Goal: Download file/media

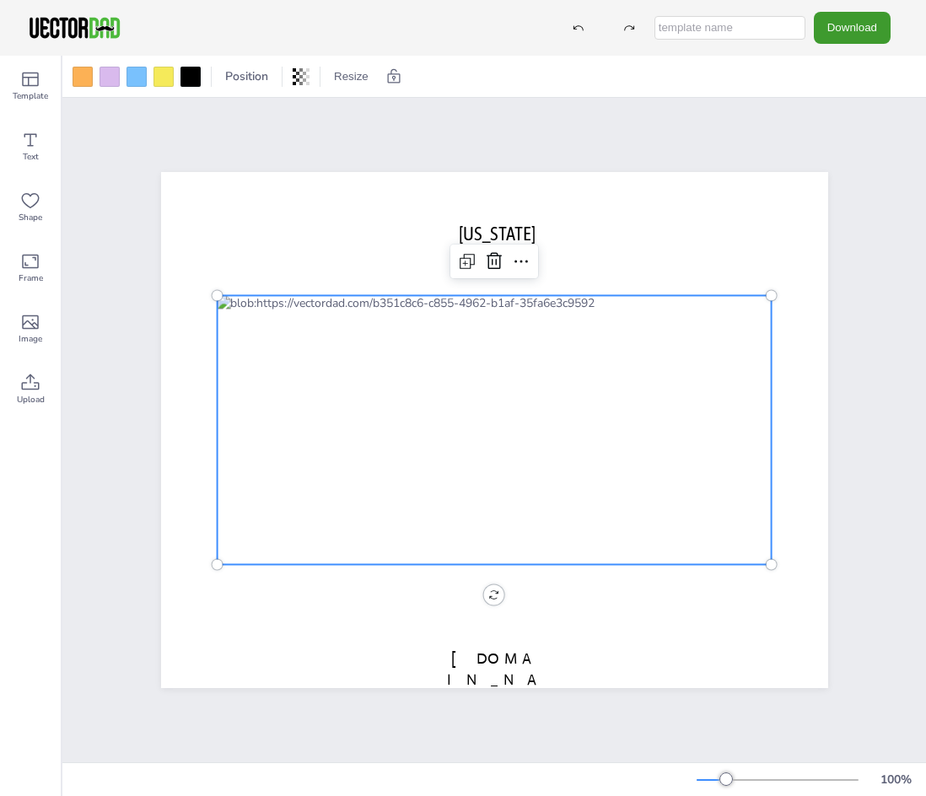
click at [518, 251] on icon at bounding box center [521, 261] width 20 height 20
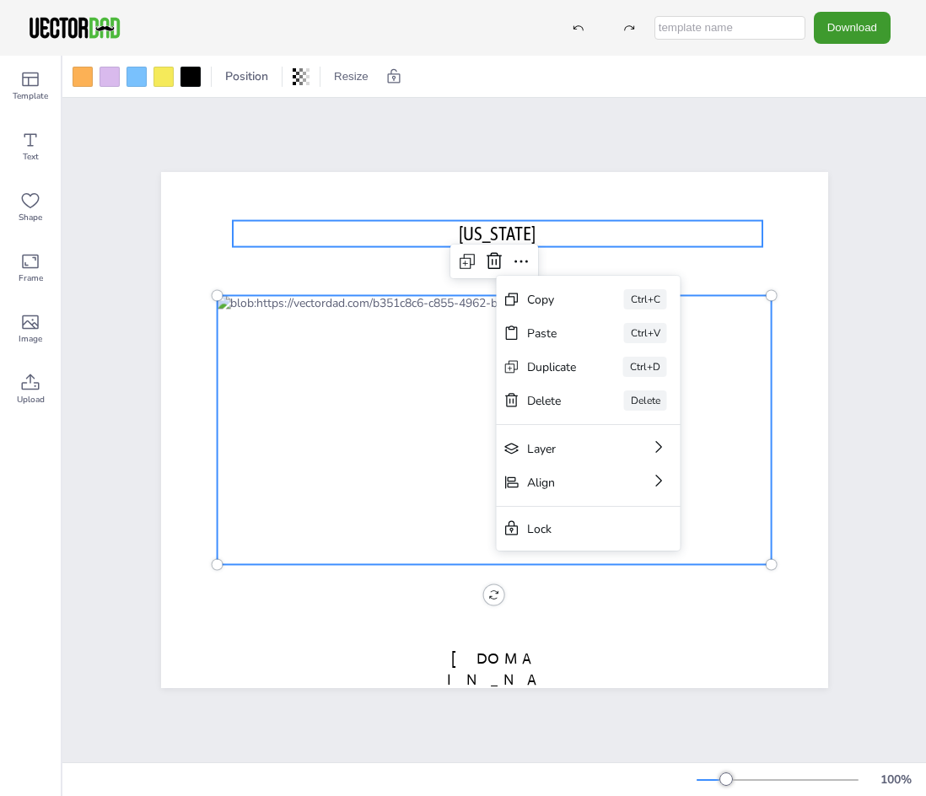
click at [616, 240] on p "[US_STATE]" at bounding box center [498, 234] width 531 height 26
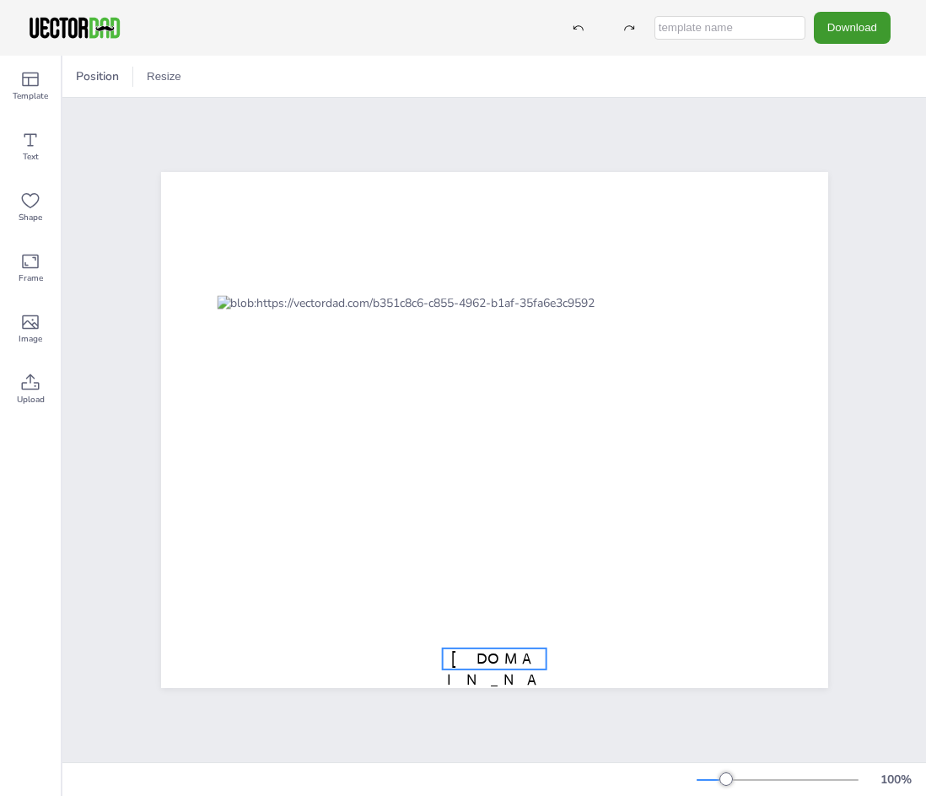
click at [489, 658] on span "[DOMAIN_NAME]" at bounding box center [494, 679] width 94 height 61
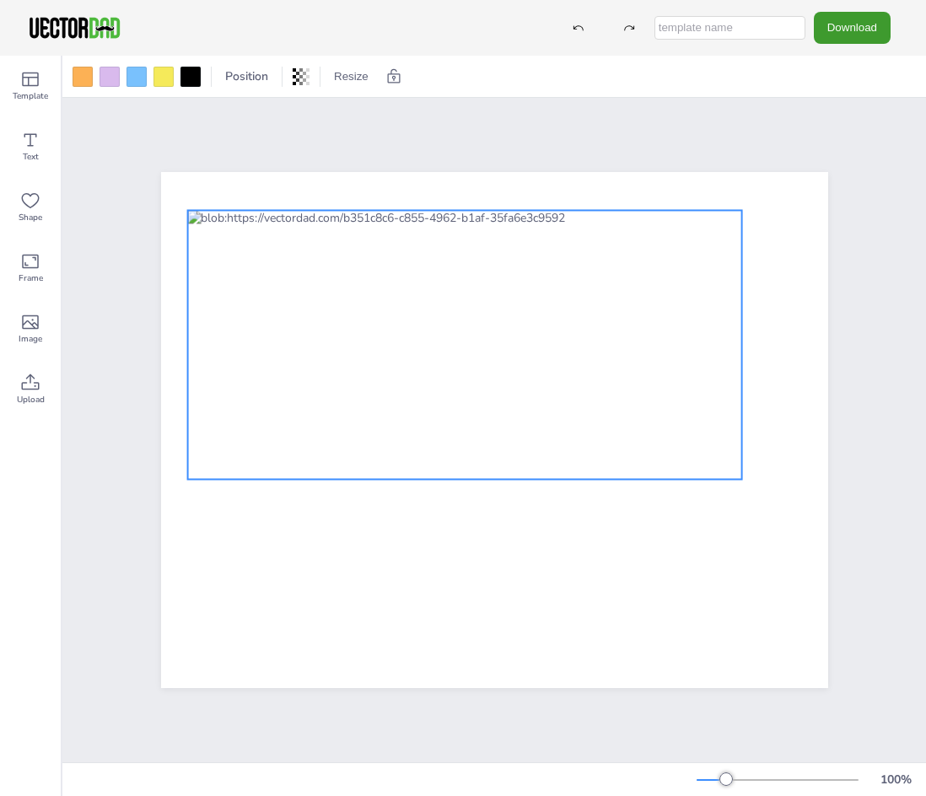
drag, startPoint x: 603, startPoint y: 417, endPoint x: 557, endPoint y: 319, distance: 108.3
click at [557, 319] on div at bounding box center [464, 344] width 555 height 269
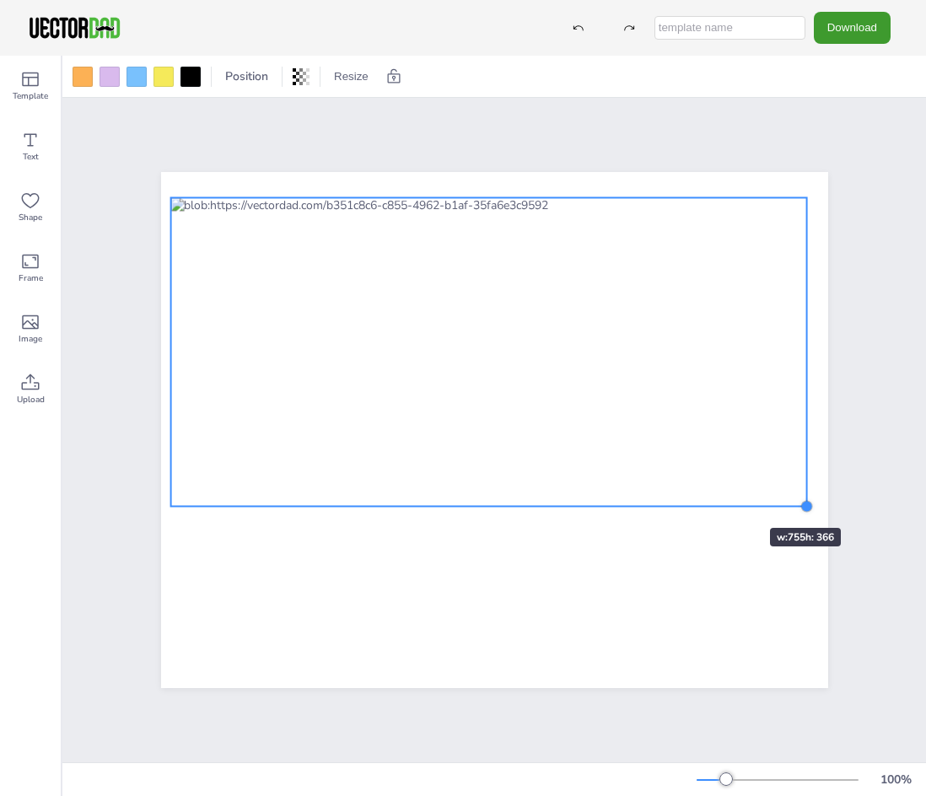
drag, startPoint x: 717, startPoint y: 458, endPoint x: 719, endPoint y: 498, distance: 39.7
click at [719, 498] on div at bounding box center [494, 430] width 667 height 516
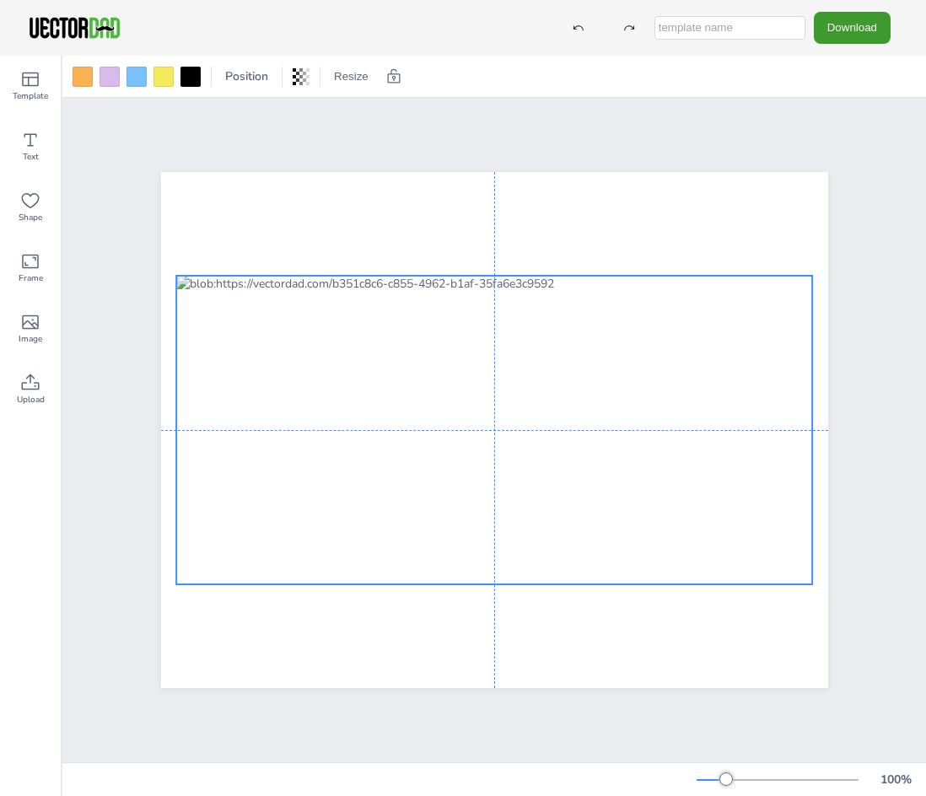
drag, startPoint x: 684, startPoint y: 374, endPoint x: 687, endPoint y: 434, distance: 60.0
click at [687, 434] on div at bounding box center [494, 430] width 637 height 309
click at [858, 33] on button "Download" at bounding box center [852, 27] width 77 height 31
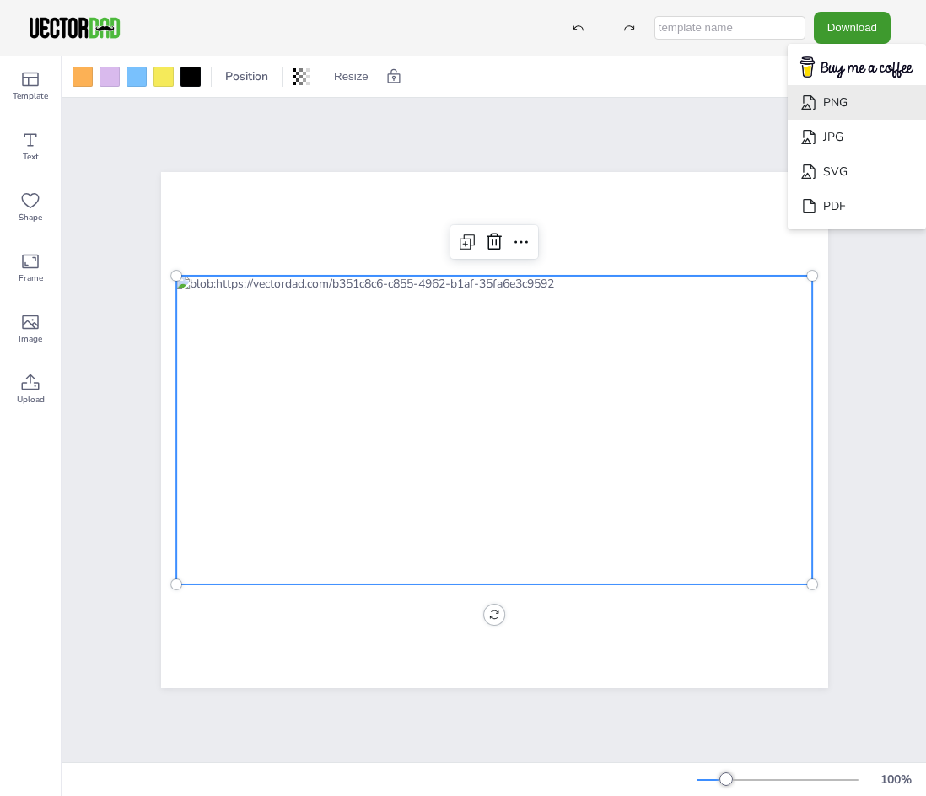
click at [847, 100] on li "PNG" at bounding box center [857, 102] width 138 height 35
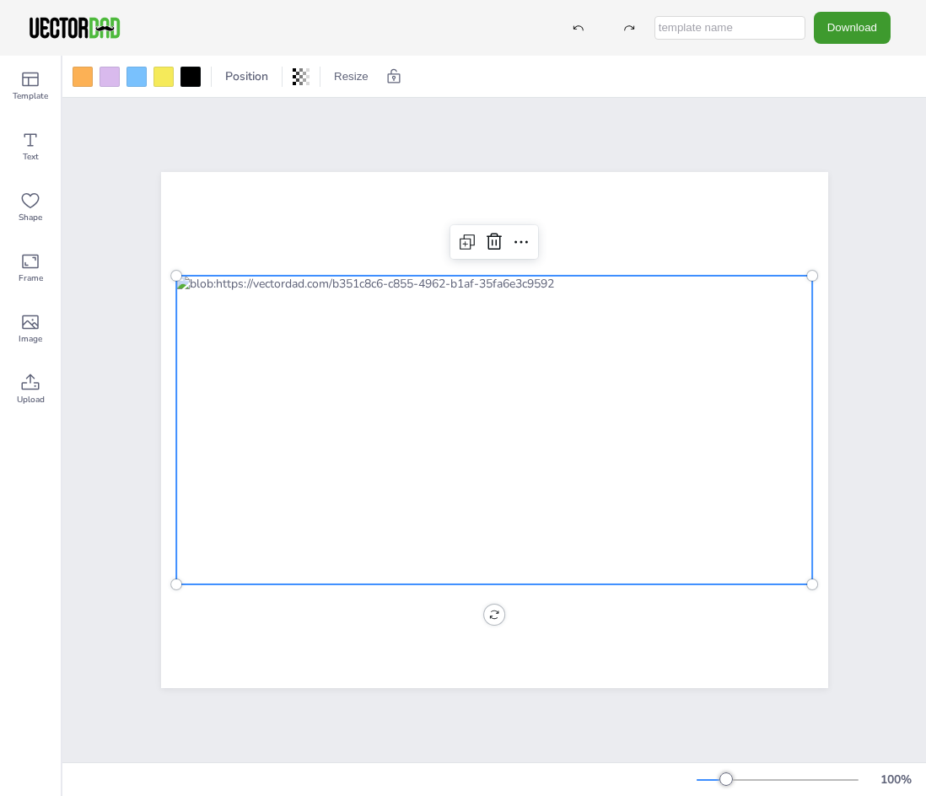
click at [735, 107] on div at bounding box center [494, 430] width 864 height 665
click at [576, 331] on div at bounding box center [494, 430] width 637 height 309
click at [338, 71] on button "Resize" at bounding box center [351, 76] width 48 height 27
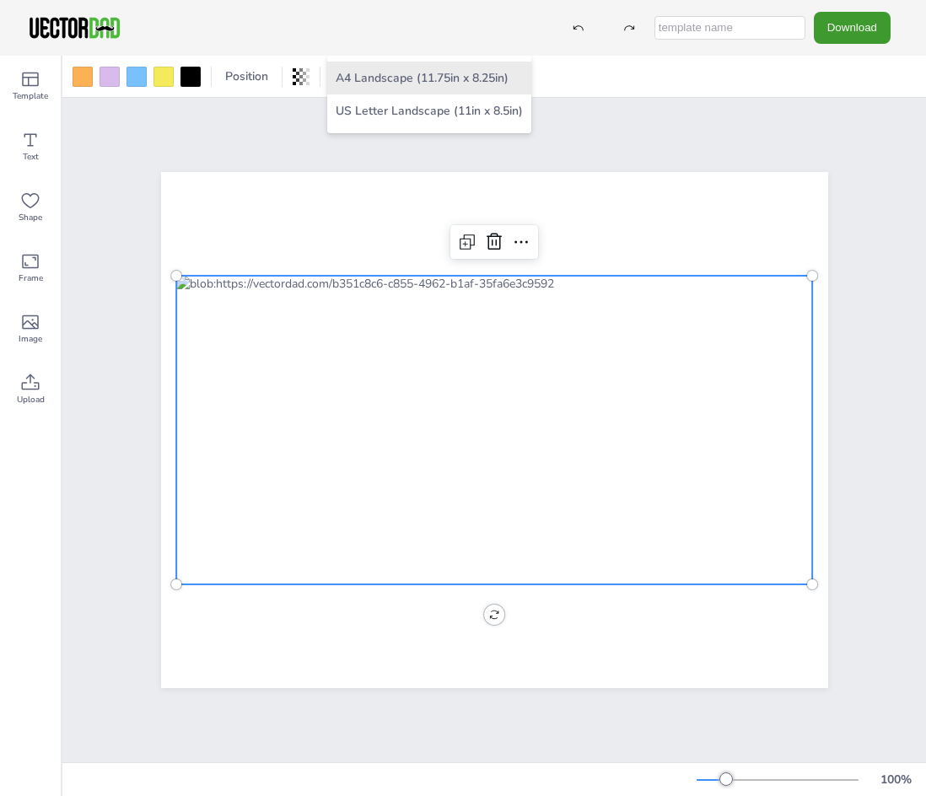
click at [390, 84] on li "A4 Landscape (11.75in x 8.25in)" at bounding box center [429, 78] width 204 height 33
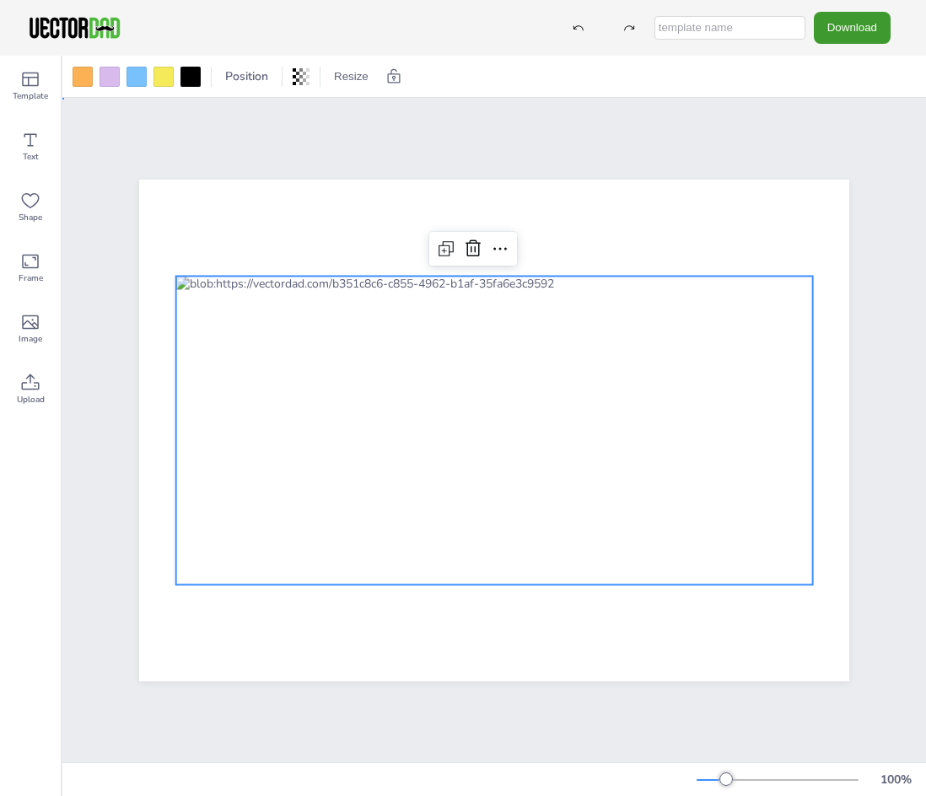
click at [696, 121] on div at bounding box center [494, 430] width 864 height 665
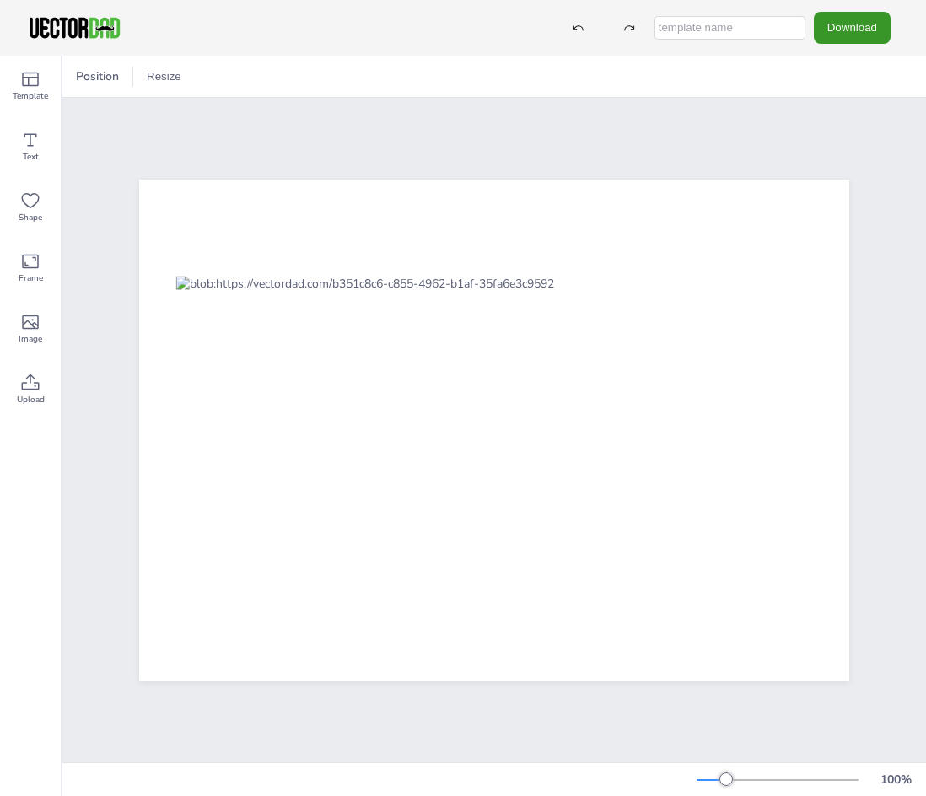
click at [863, 25] on button "Download" at bounding box center [852, 27] width 77 height 31
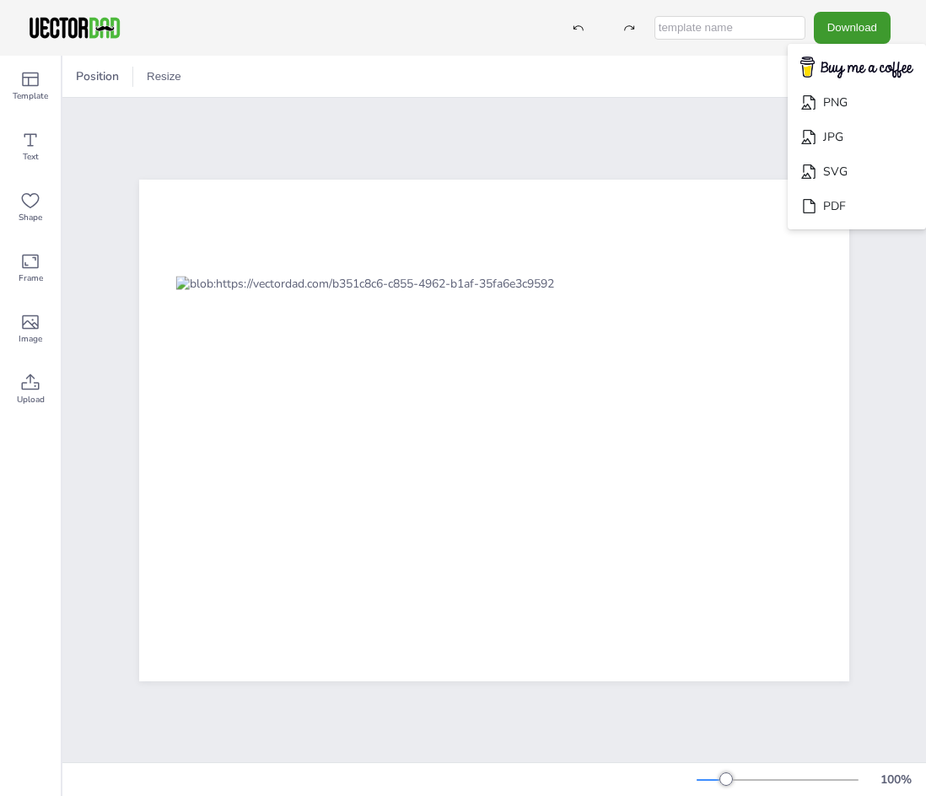
click at [701, 37] on input "text" at bounding box center [730, 28] width 151 height 24
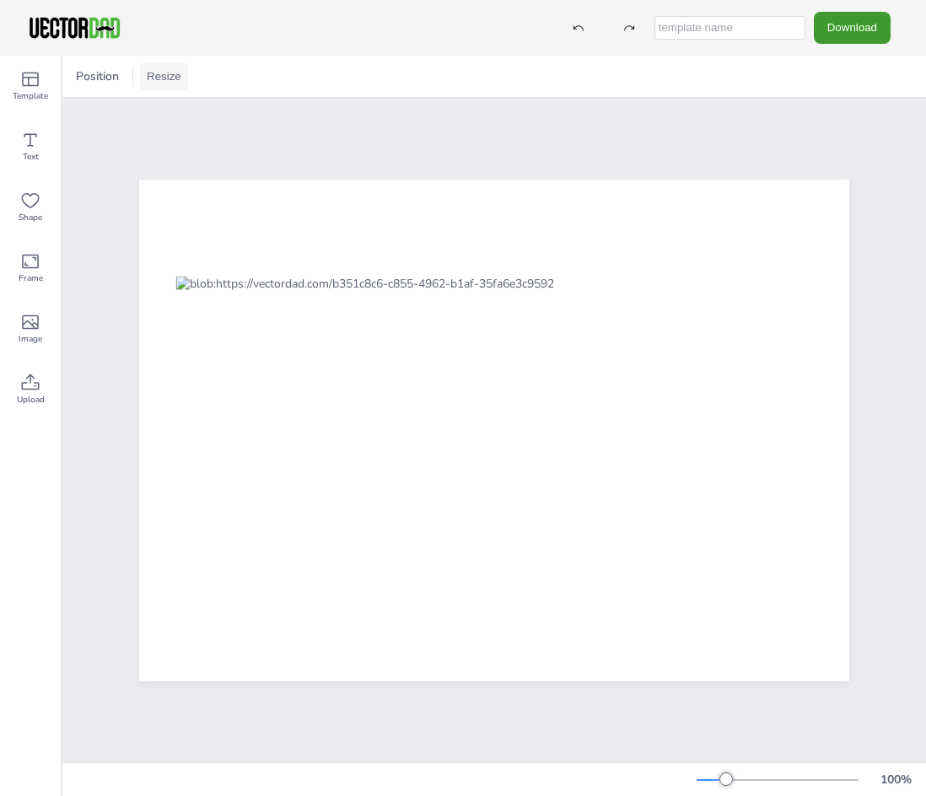
click at [158, 74] on button "Resize" at bounding box center [164, 76] width 48 height 27
click at [581, 144] on div at bounding box center [494, 430] width 864 height 665
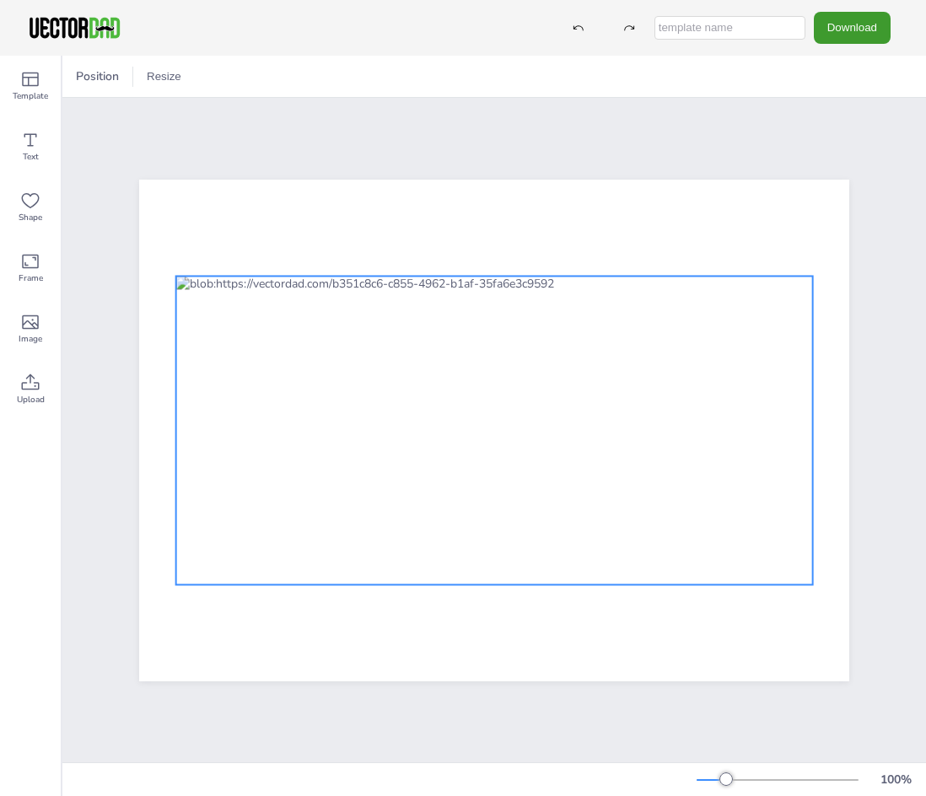
click at [698, 376] on div at bounding box center [494, 430] width 637 height 309
click at [854, 24] on button "Download" at bounding box center [852, 27] width 77 height 31
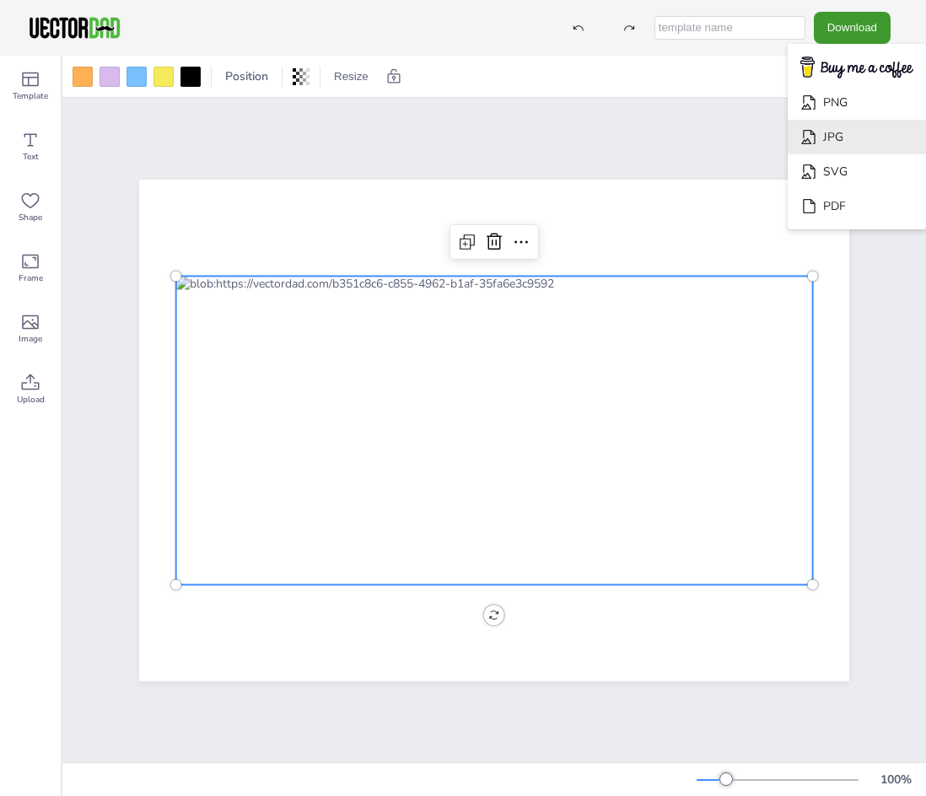
click at [835, 143] on li "JPG" at bounding box center [857, 137] width 138 height 35
